Goal: Book appointment/travel/reservation

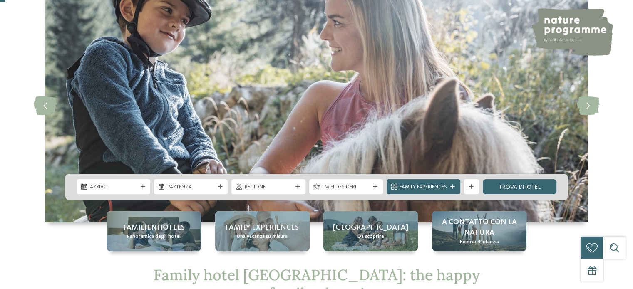
scroll to position [107, 0]
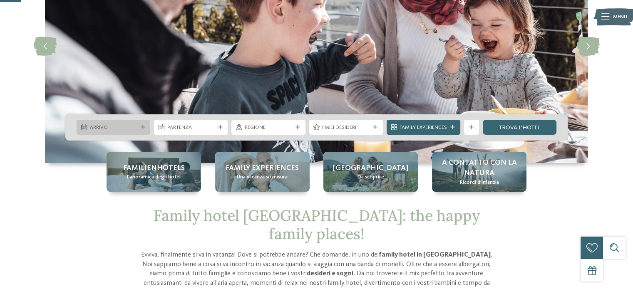
click at [129, 127] on span "Arrivo" at bounding box center [113, 127] width 47 height 7
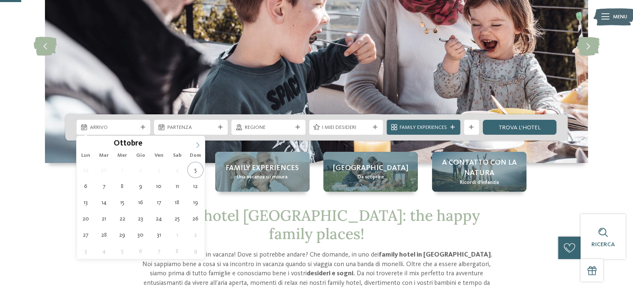
click at [196, 143] on icon at bounding box center [197, 145] width 3 height 5
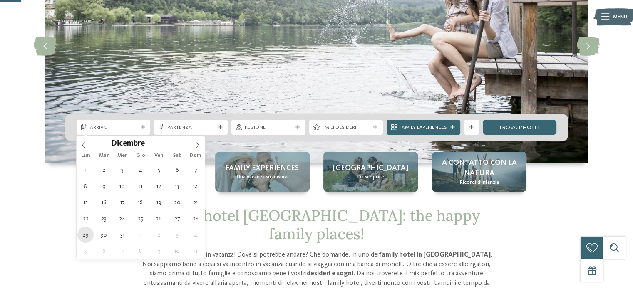
type div "[DATE]"
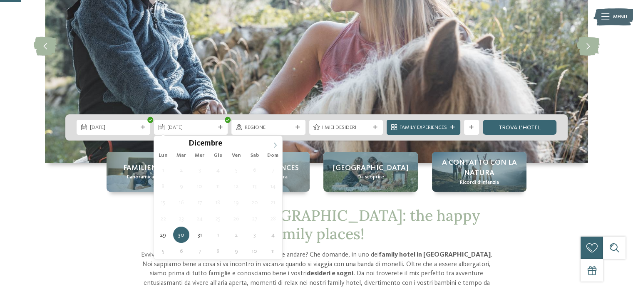
type input "****"
click at [271, 142] on span at bounding box center [275, 143] width 14 height 14
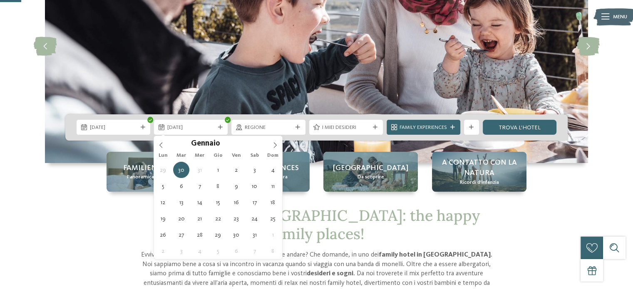
type div "[DATE]"
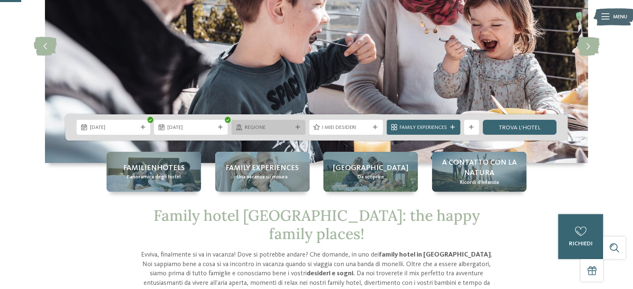
click at [271, 132] on div "Regione" at bounding box center [268, 127] width 74 height 15
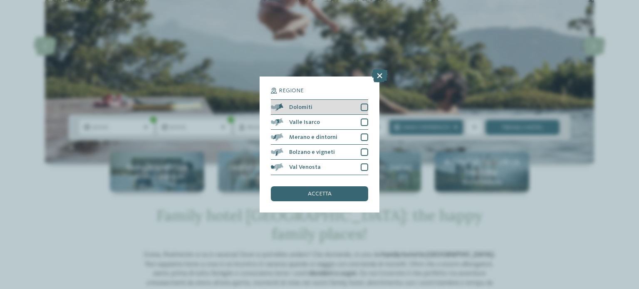
click at [361, 107] on div at bounding box center [364, 107] width 7 height 7
click at [319, 195] on span "accetta" at bounding box center [320, 194] width 24 height 6
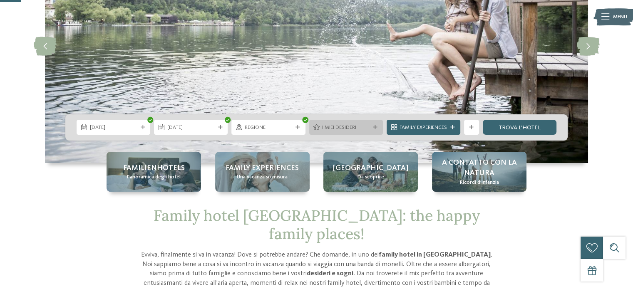
click at [343, 130] on span "I miei desideri" at bounding box center [345, 127] width 47 height 7
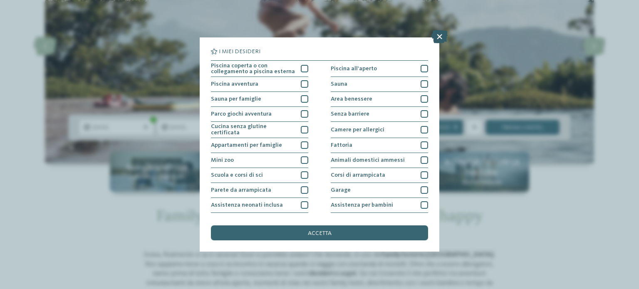
click at [439, 36] on icon at bounding box center [440, 36] width 16 height 13
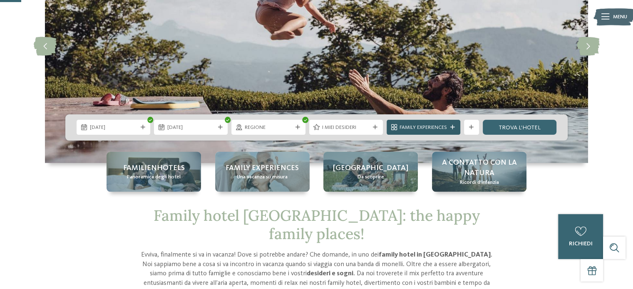
click at [431, 129] on span "Family Experiences" at bounding box center [423, 127] width 47 height 7
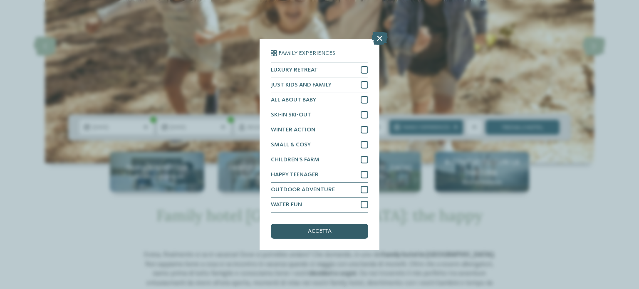
click at [334, 232] on div "accetta" at bounding box center [319, 231] width 97 height 15
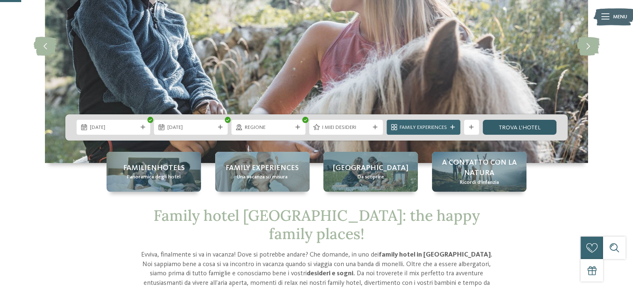
click at [515, 127] on link "trova l’hotel" at bounding box center [520, 127] width 74 height 15
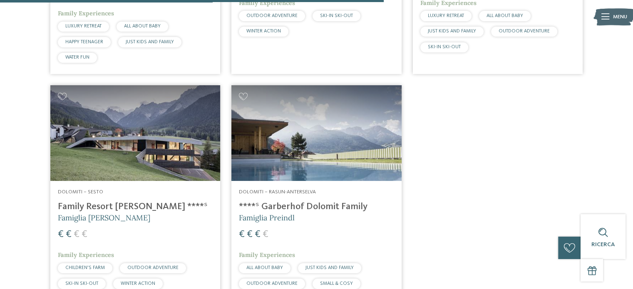
scroll to position [724, 0]
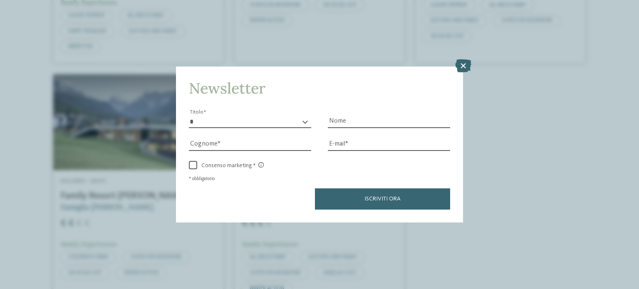
click at [633, 172] on html "Solo un momento – il sito web sta caricando … DE IT I" at bounding box center [319, 16] width 639 height 1481
click at [466, 63] on icon at bounding box center [463, 65] width 16 height 13
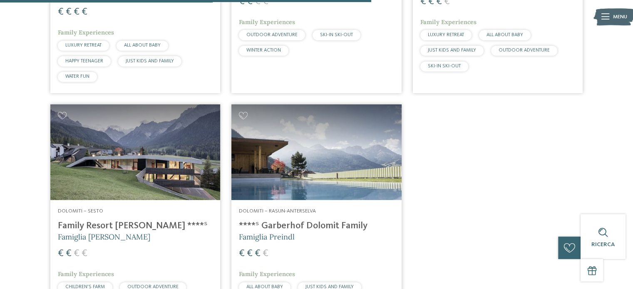
scroll to position [699, 0]
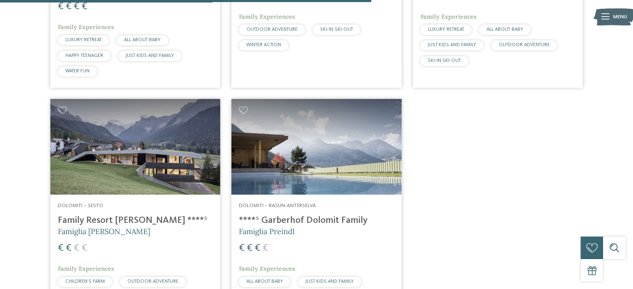
click at [195, 173] on img at bounding box center [135, 147] width 170 height 96
